Goal: Transaction & Acquisition: Register for event/course

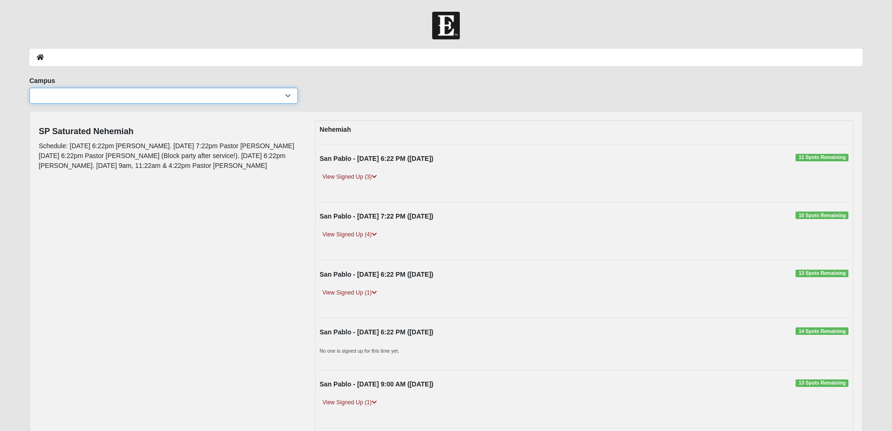
click at [174, 97] on select "Arlington Baymeadows Eleven22 Online [PERSON_NAME][GEOGRAPHIC_DATA] Jesup [GEOG…" at bounding box center [164, 96] width 268 height 16
select select "3"
click at [30, 88] on select "Arlington Baymeadows Eleven22 Online [PERSON_NAME][GEOGRAPHIC_DATA] Jesup [GEOG…" at bounding box center [164, 96] width 268 height 16
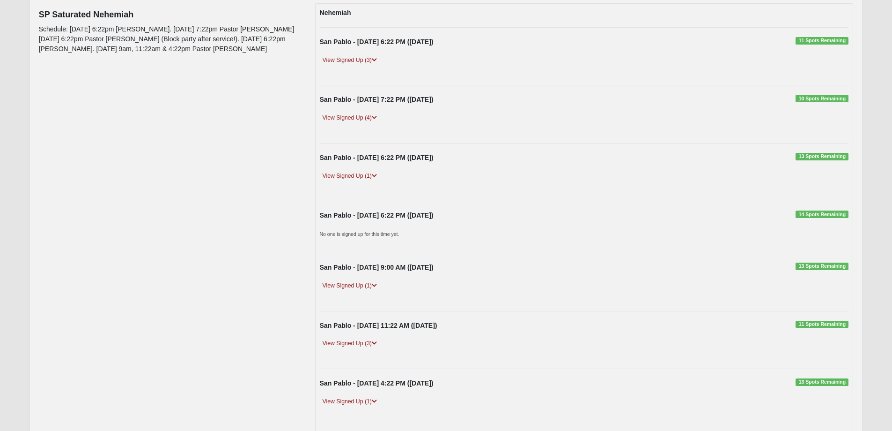
scroll to position [61, 0]
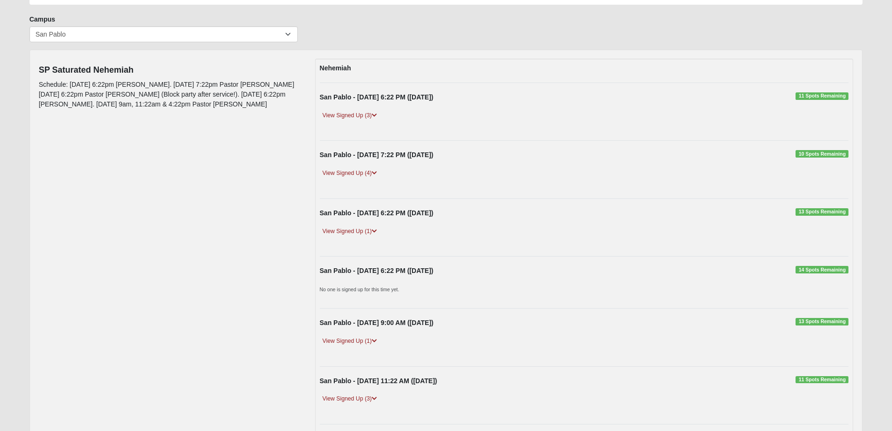
click at [699, 45] on div "Campus [GEOGRAPHIC_DATA] Eleven22 Online [PERSON_NAME][GEOGRAPHIC_DATA] Jesup M…" at bounding box center [446, 32] width 848 height 35
click at [616, 374] on div "Nehemiah [GEOGRAPHIC_DATA] - [DATE] 6:22 PM ([DATE]) 11 Spots Remaining View Si…" at bounding box center [584, 289] width 539 height 461
click at [368, 114] on link "View Signed Up (3)" at bounding box center [350, 116] width 60 height 10
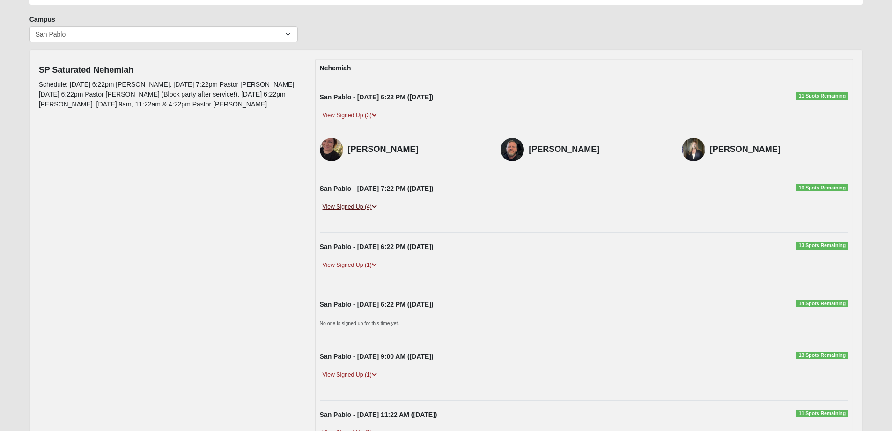
click at [357, 203] on link "View Signed Up (4)" at bounding box center [350, 207] width 60 height 10
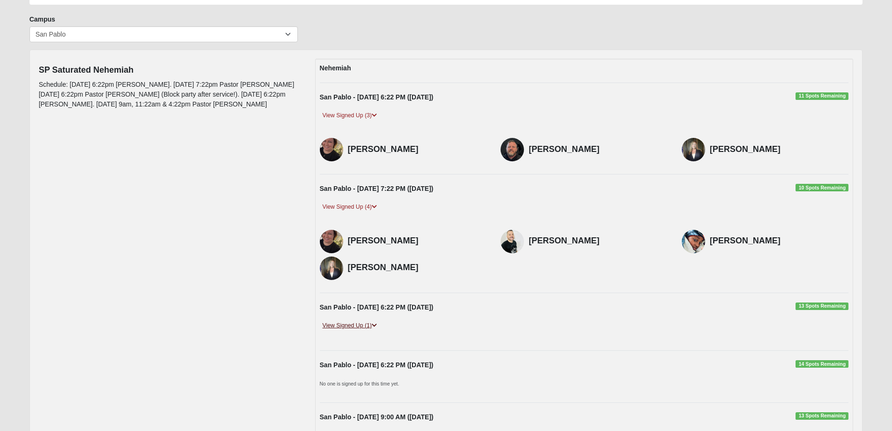
click at [355, 323] on link "View Signed Up (1)" at bounding box center [350, 325] width 60 height 10
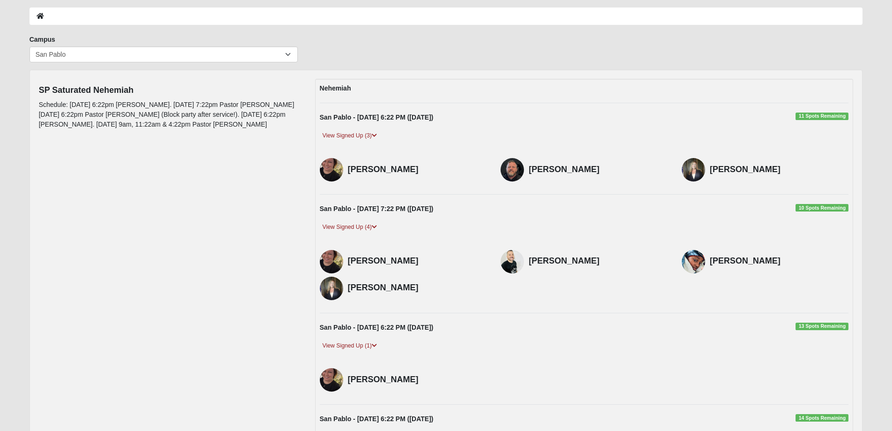
scroll to position [30, 0]
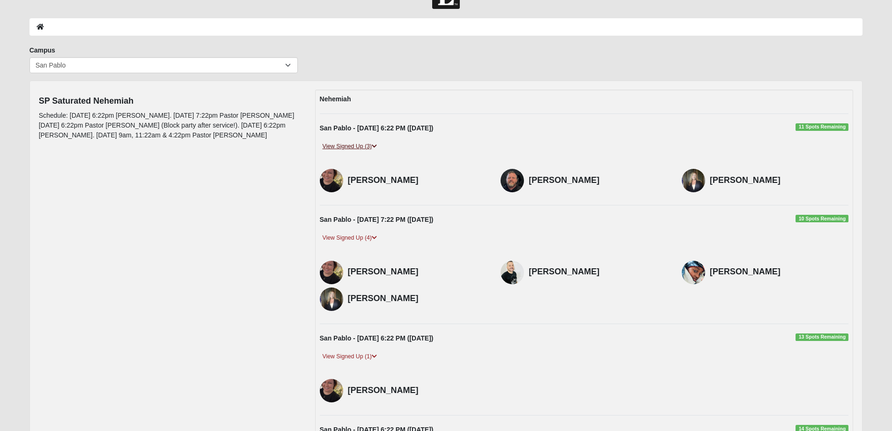
click at [370, 145] on link "View Signed Up (3)" at bounding box center [350, 146] width 60 height 10
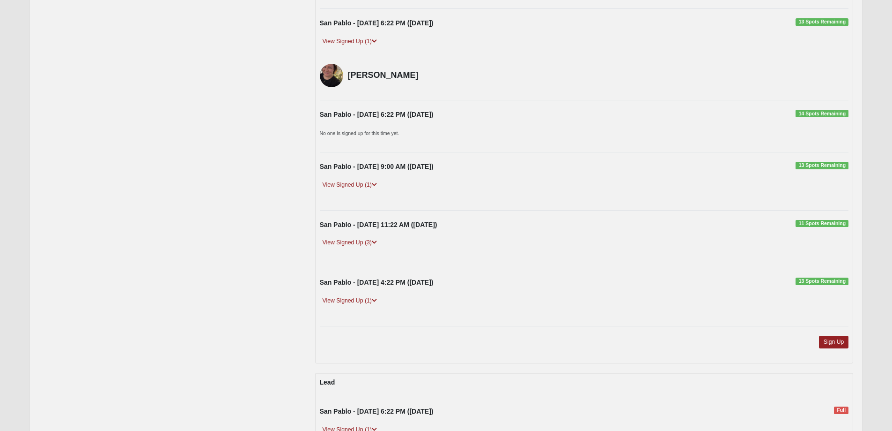
scroll to position [374, 0]
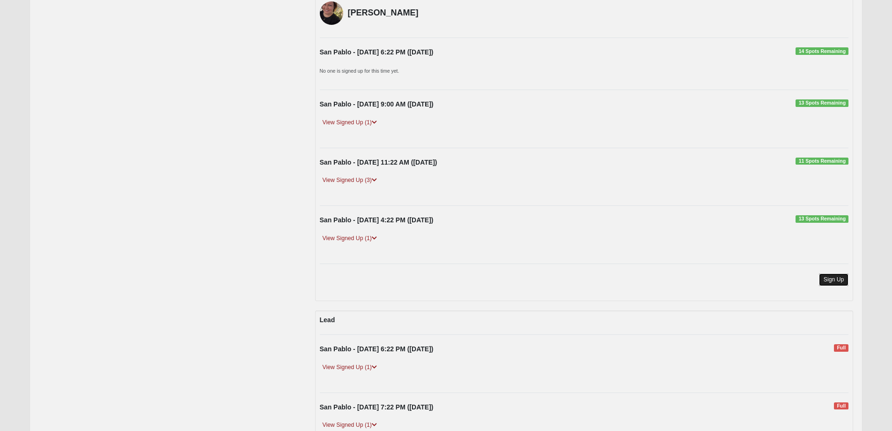
click at [839, 282] on link "Sign Up" at bounding box center [834, 279] width 30 height 13
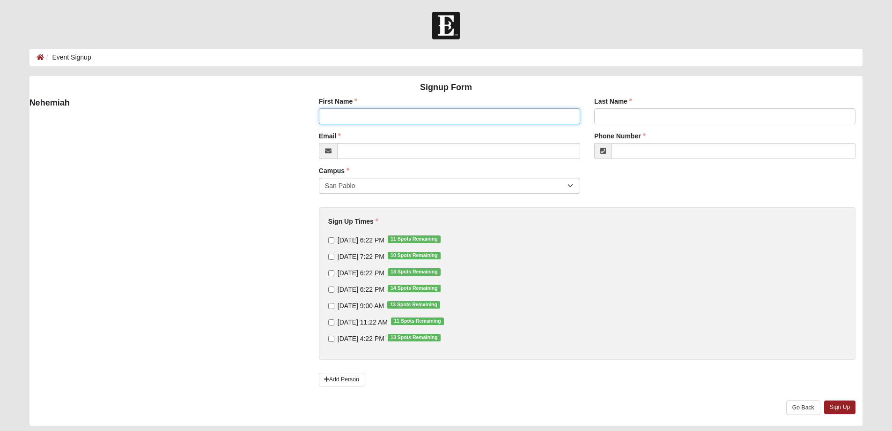
click at [377, 113] on input "First Name" at bounding box center [449, 116] width 261 height 16
type input "Ryan"
type input "Hawkins"
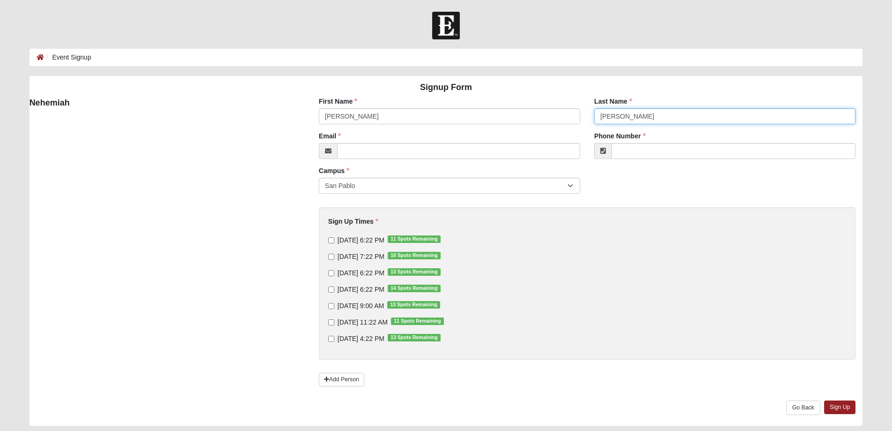
type input "brightwayautosales@gmail.com"
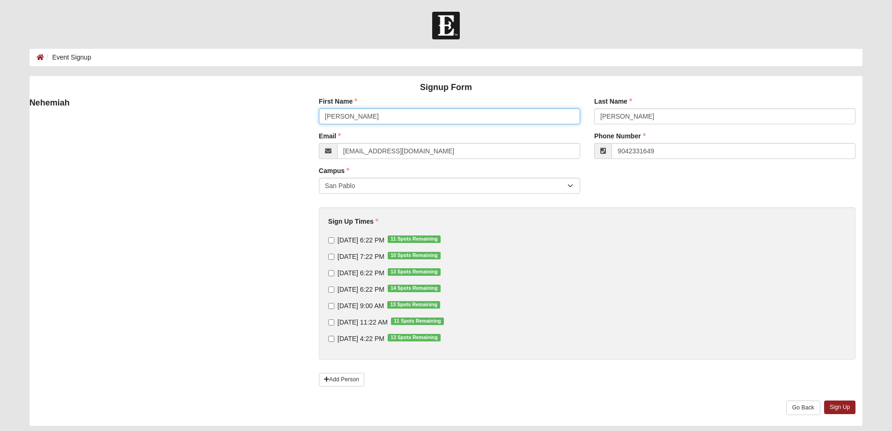
type input "(904) 233-1649"
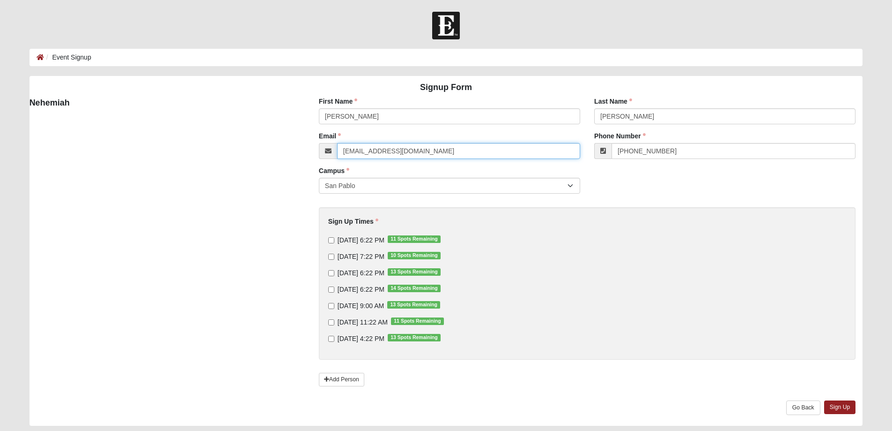
click at [411, 149] on input "brightwayautosales@gmail.com" at bounding box center [458, 151] width 243 height 16
type input "bizcoh316@aol.com"
click at [334, 237] on input "9/10/2025 6:22 PM 11 Spots Remaining" at bounding box center [331, 240] width 6 height 6
checkbox input "true"
click at [850, 405] on link "Sign Up" at bounding box center [840, 407] width 32 height 14
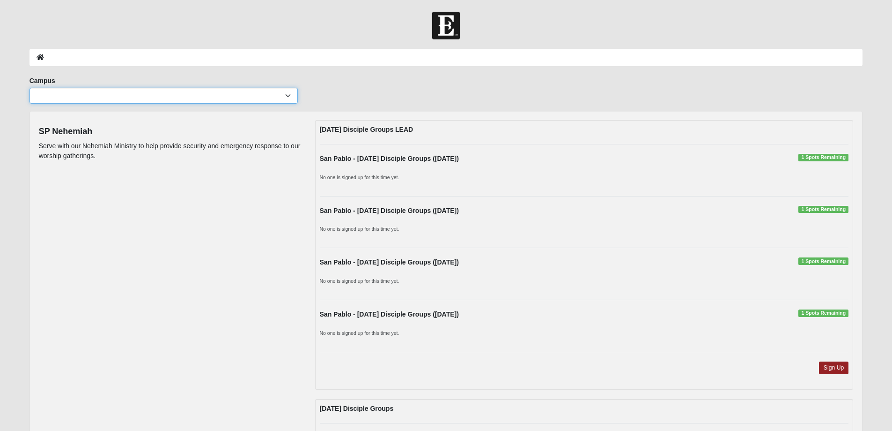
click at [226, 98] on select "Arlington Baymeadows Eleven22 Online [PERSON_NAME][GEOGRAPHIC_DATA] Jesup [GEOG…" at bounding box center [164, 96] width 268 height 16
select select "3"
click at [30, 88] on select "Arlington Baymeadows Eleven22 Online [PERSON_NAME][GEOGRAPHIC_DATA] Jesup [GEOG…" at bounding box center [164, 96] width 268 height 16
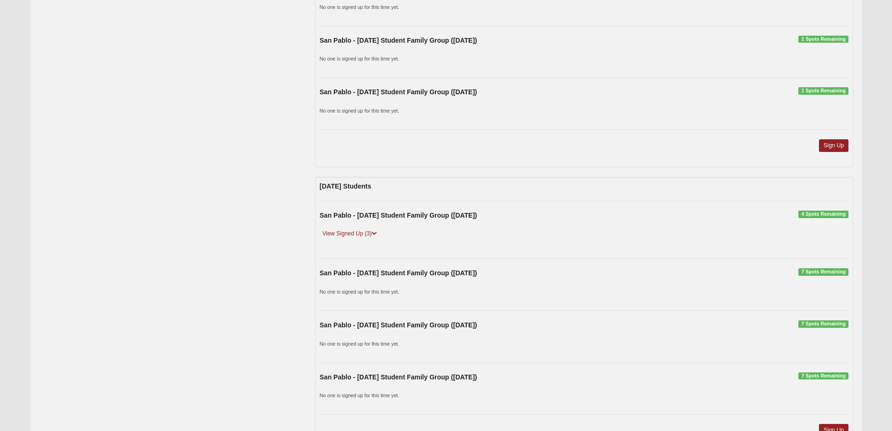
scroll to position [1374, 0]
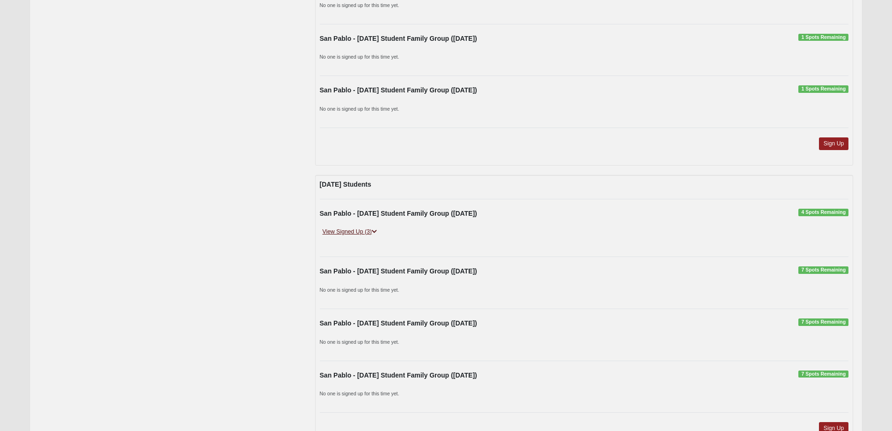
click at [338, 227] on link "View Signed Up (3)" at bounding box center [350, 232] width 60 height 10
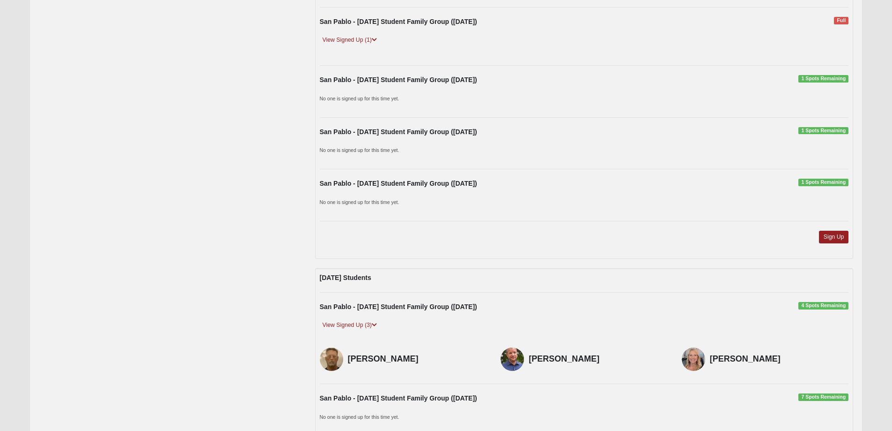
scroll to position [1249, 0]
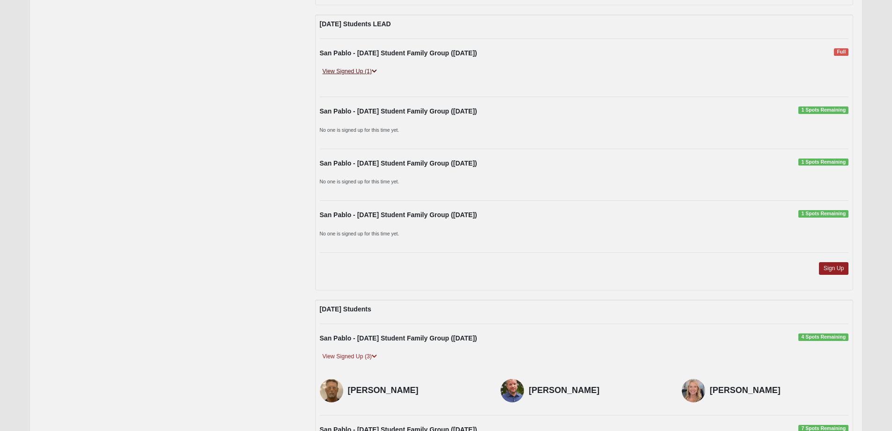
click at [352, 67] on link "View Signed Up (1)" at bounding box center [350, 72] width 60 height 10
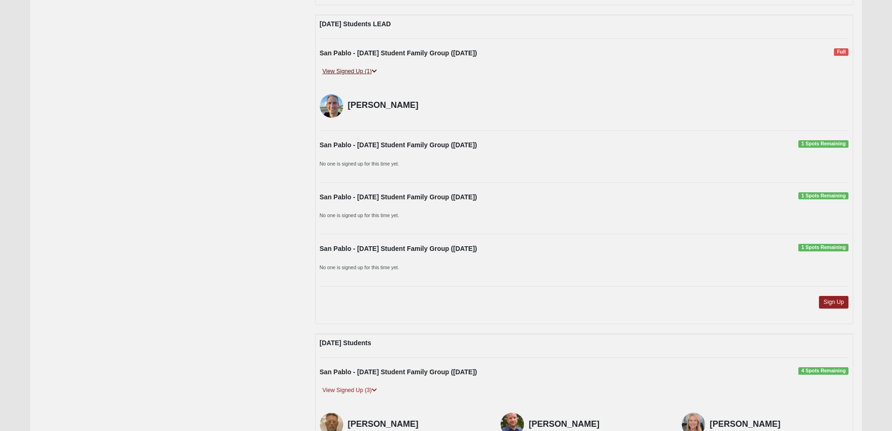
click at [351, 67] on link "View Signed Up (1)" at bounding box center [350, 72] width 60 height 10
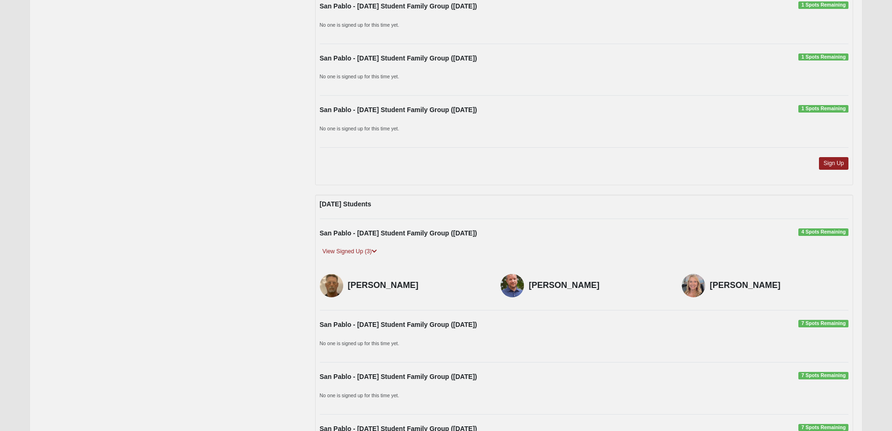
scroll to position [1374, 0]
